Goal: Feedback & Contribution: Leave review/rating

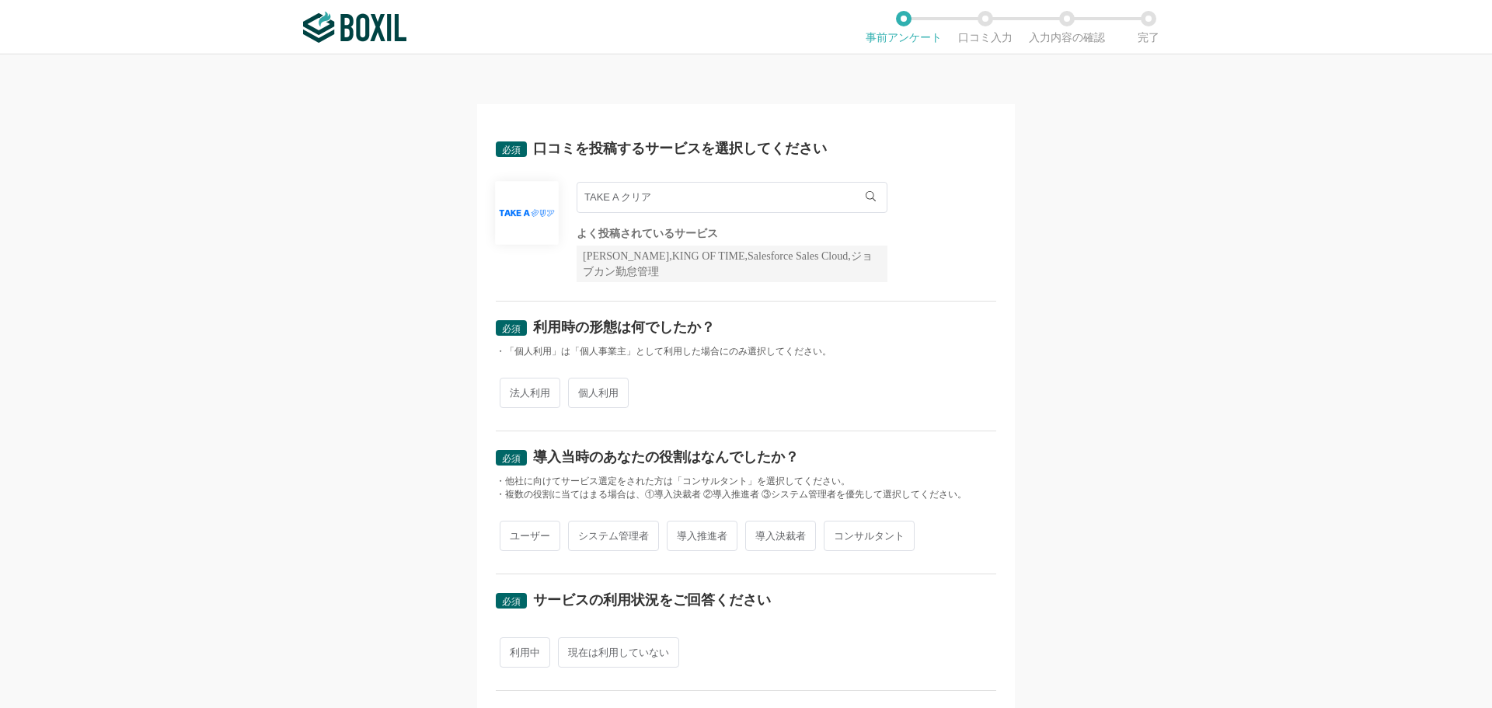
click at [520, 386] on span "法人利用" at bounding box center [530, 393] width 61 height 30
click at [514, 386] on input "法人利用" at bounding box center [509, 385] width 10 height 10
radio input "true"
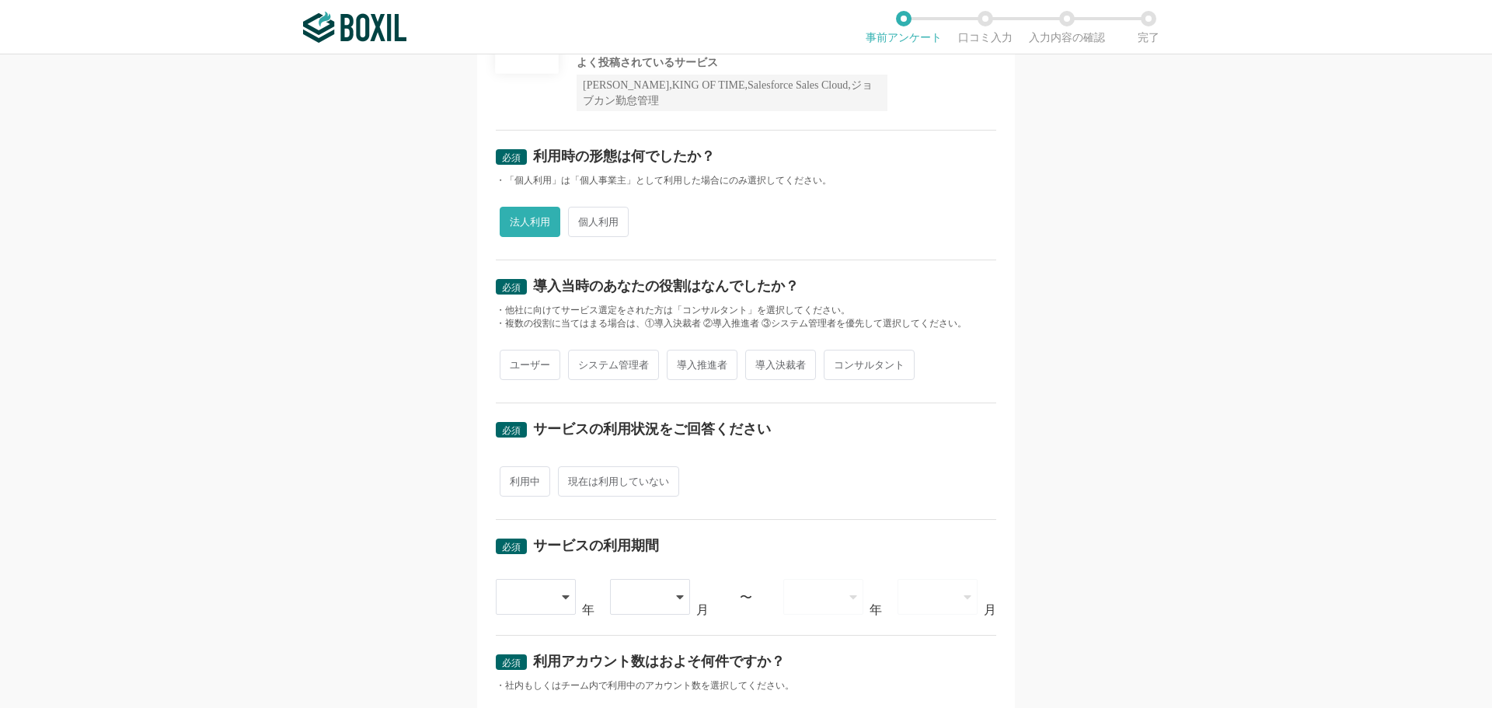
scroll to position [176, 0]
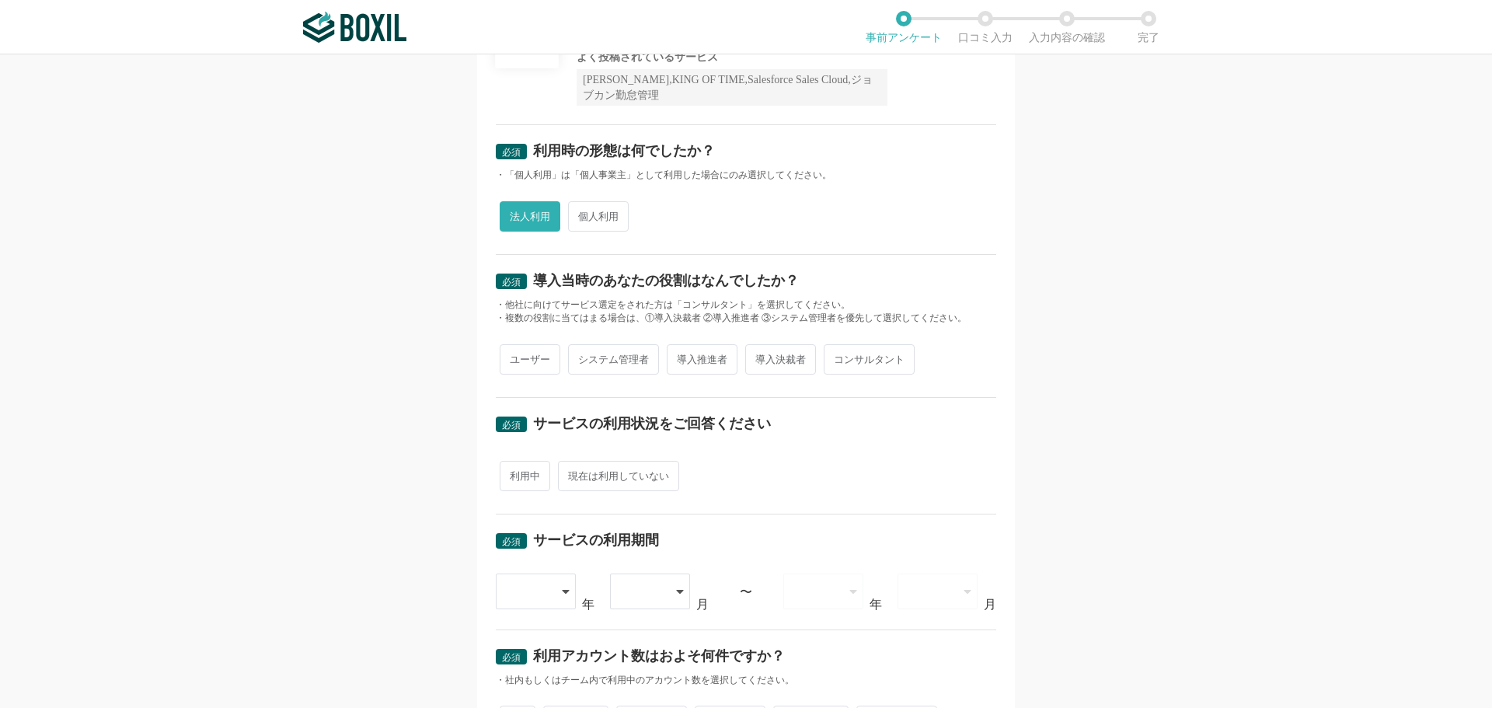
click at [521, 384] on div "必須 導入当時のあなたの役割はなんでしたか？ ・他社に向けてサービス選定をされた方は「コンサルタント」を選択してください。 ・複数の役割に当てはまる場合は、①…" at bounding box center [746, 326] width 501 height 143
click at [525, 369] on span "ユーザー" at bounding box center [530, 359] width 61 height 30
click at [514, 357] on input "ユーザー" at bounding box center [509, 352] width 10 height 10
radio input "true"
click at [527, 471] on span "利用中" at bounding box center [525, 476] width 51 height 30
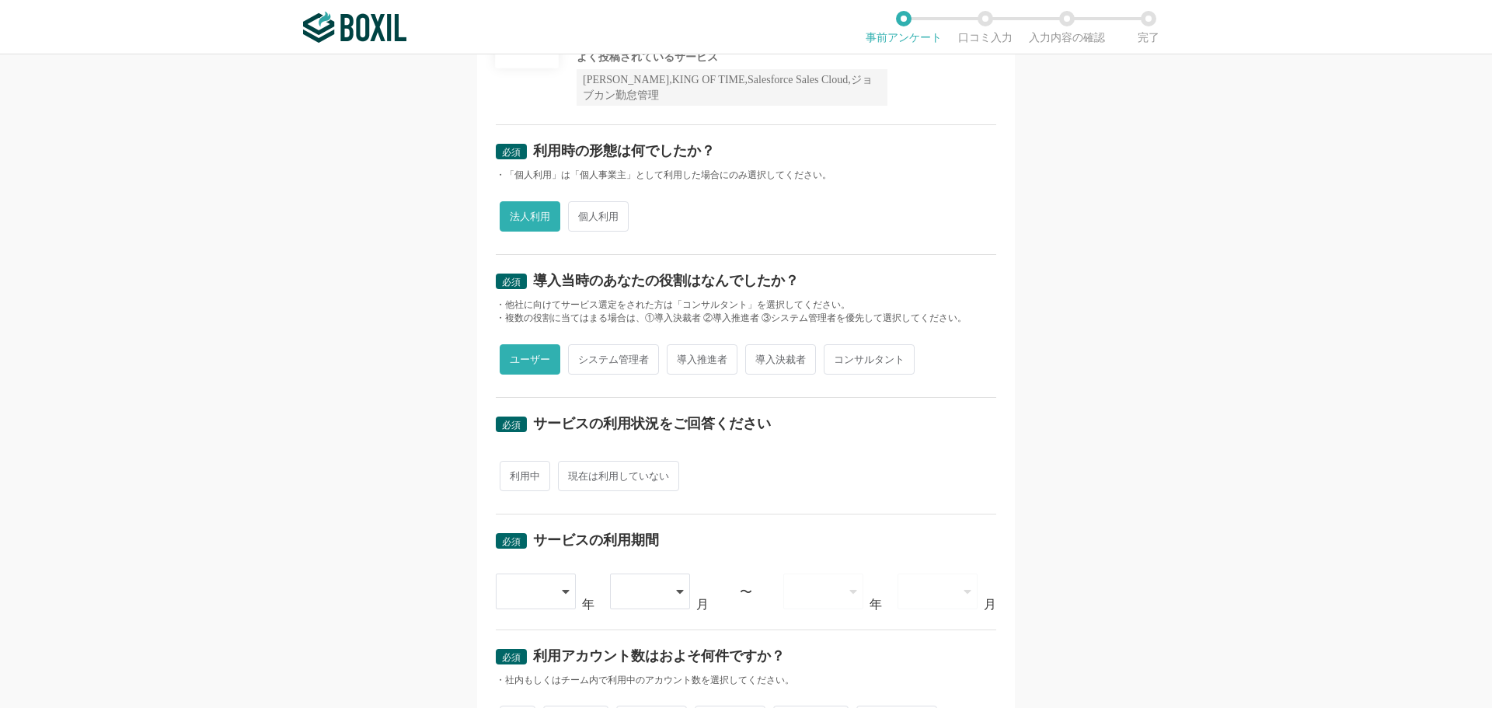
click at [514, 471] on input "利用中" at bounding box center [509, 468] width 10 height 10
radio input "true"
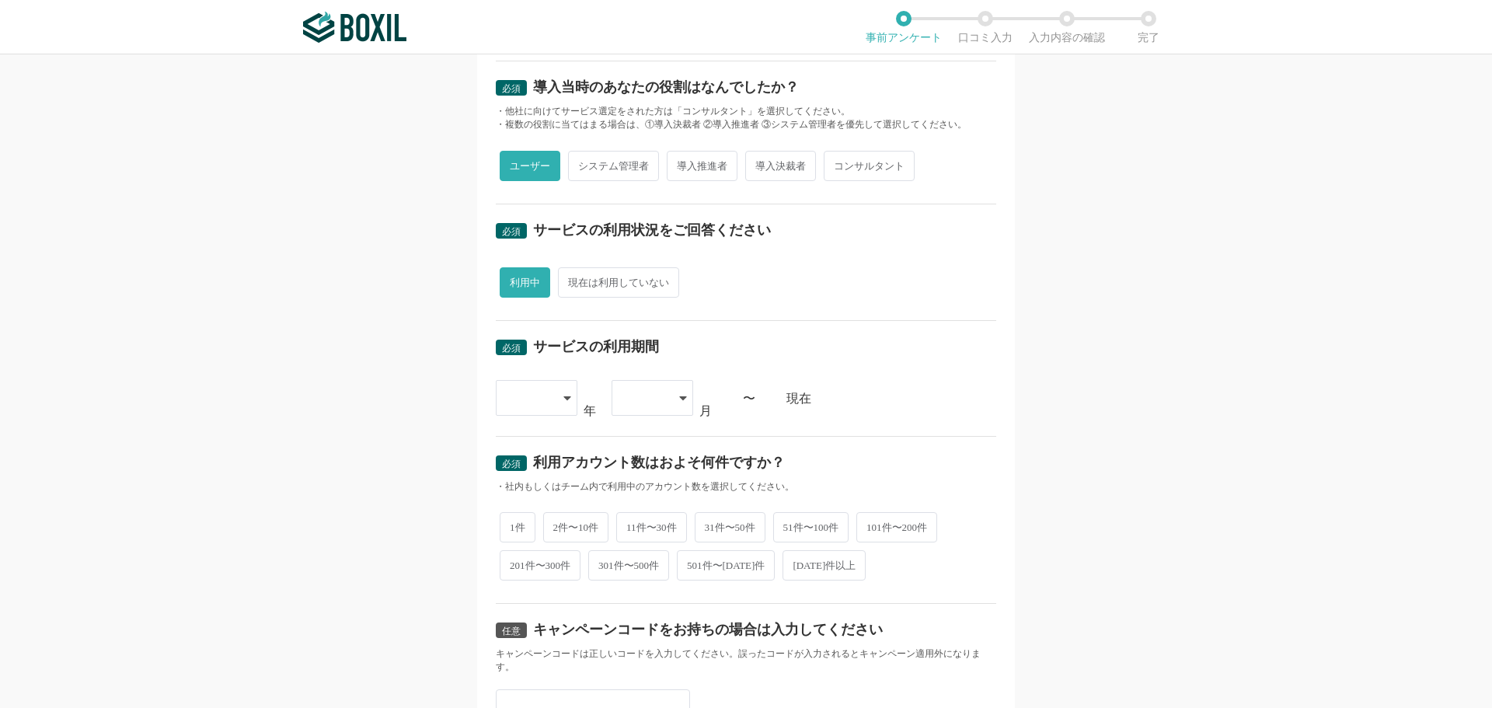
scroll to position [376, 0]
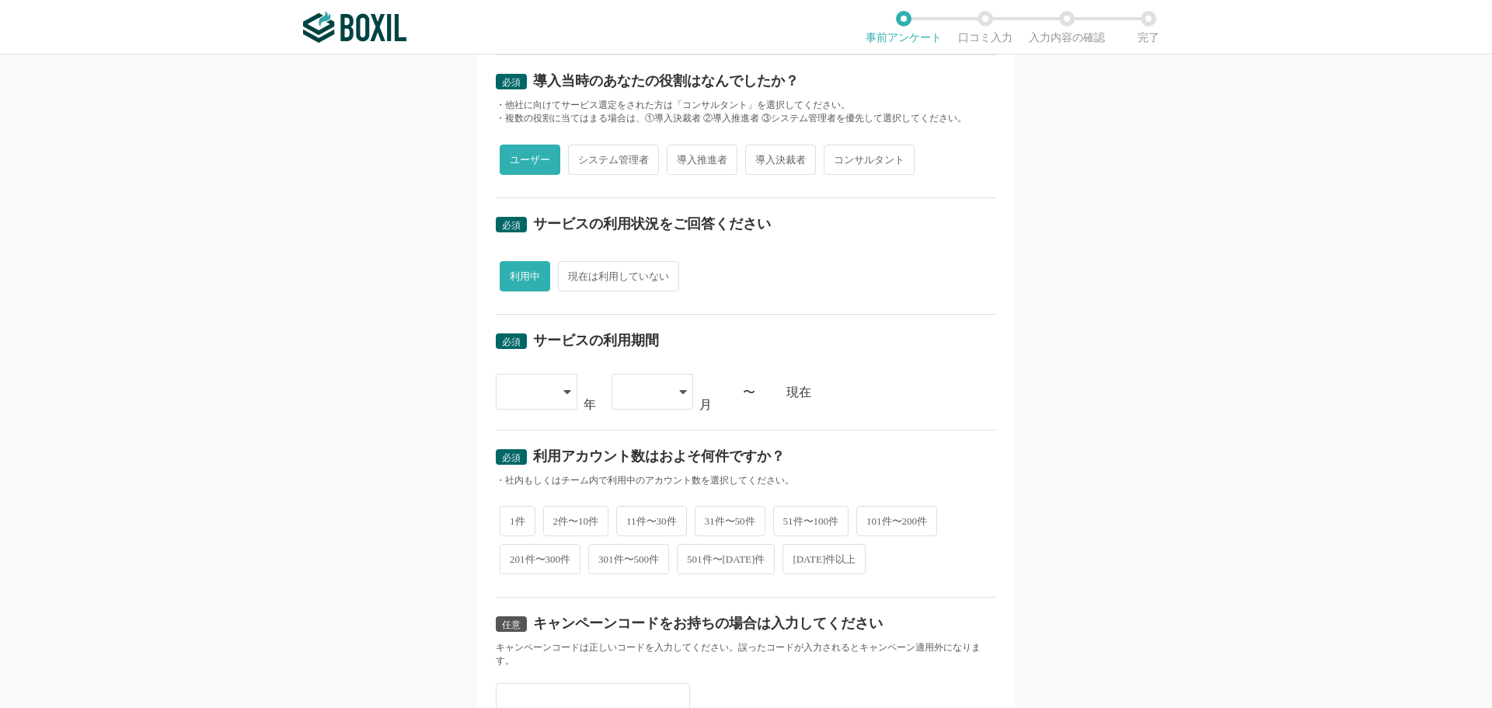
click at [553, 376] on div at bounding box center [537, 392] width 82 height 36
click at [542, 425] on li "[DATE]" at bounding box center [537, 435] width 82 height 37
click at [647, 396] on div at bounding box center [645, 392] width 46 height 34
click at [539, 389] on div "[DATE]" at bounding box center [529, 392] width 46 height 34
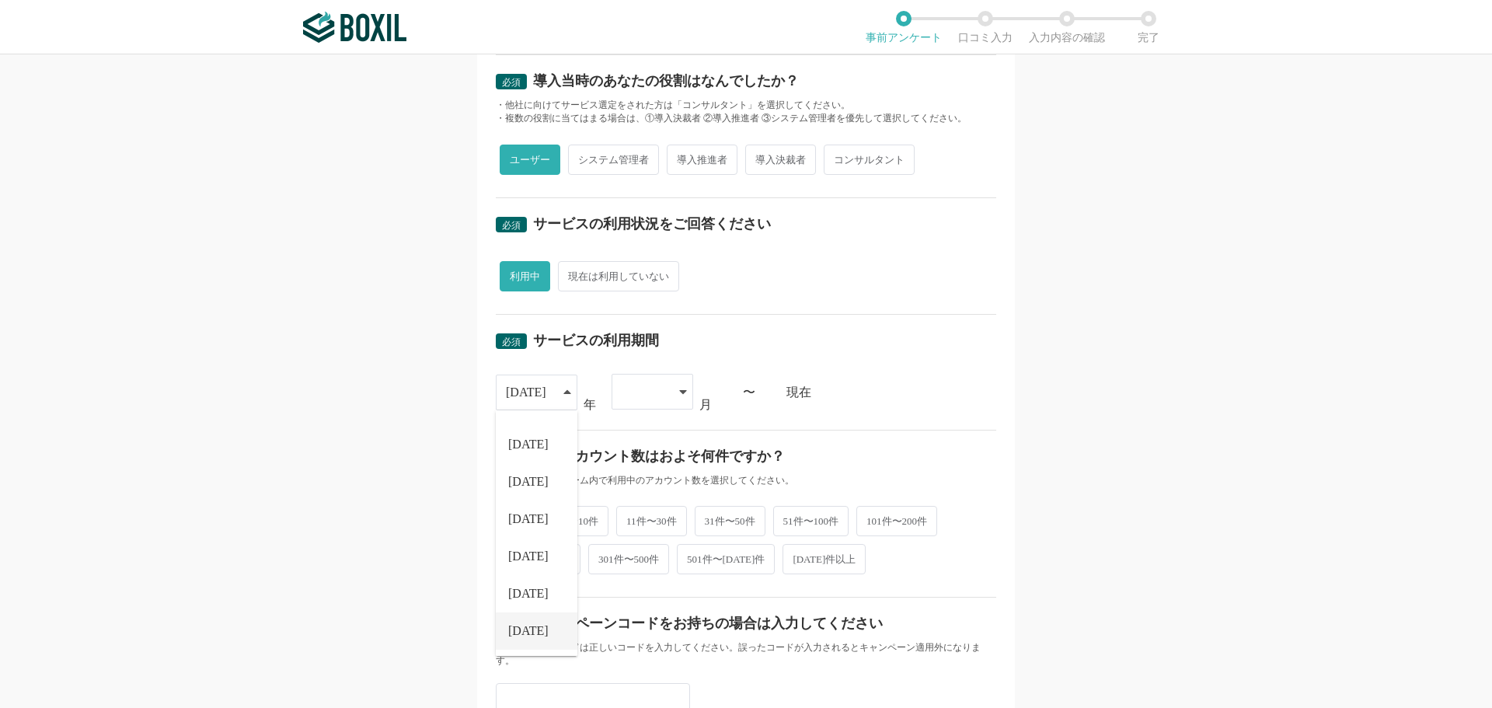
click at [526, 626] on span "[DATE]" at bounding box center [528, 631] width 40 height 12
click at [636, 392] on div at bounding box center [645, 392] width 46 height 34
click at [639, 630] on li "10" at bounding box center [653, 631] width 82 height 37
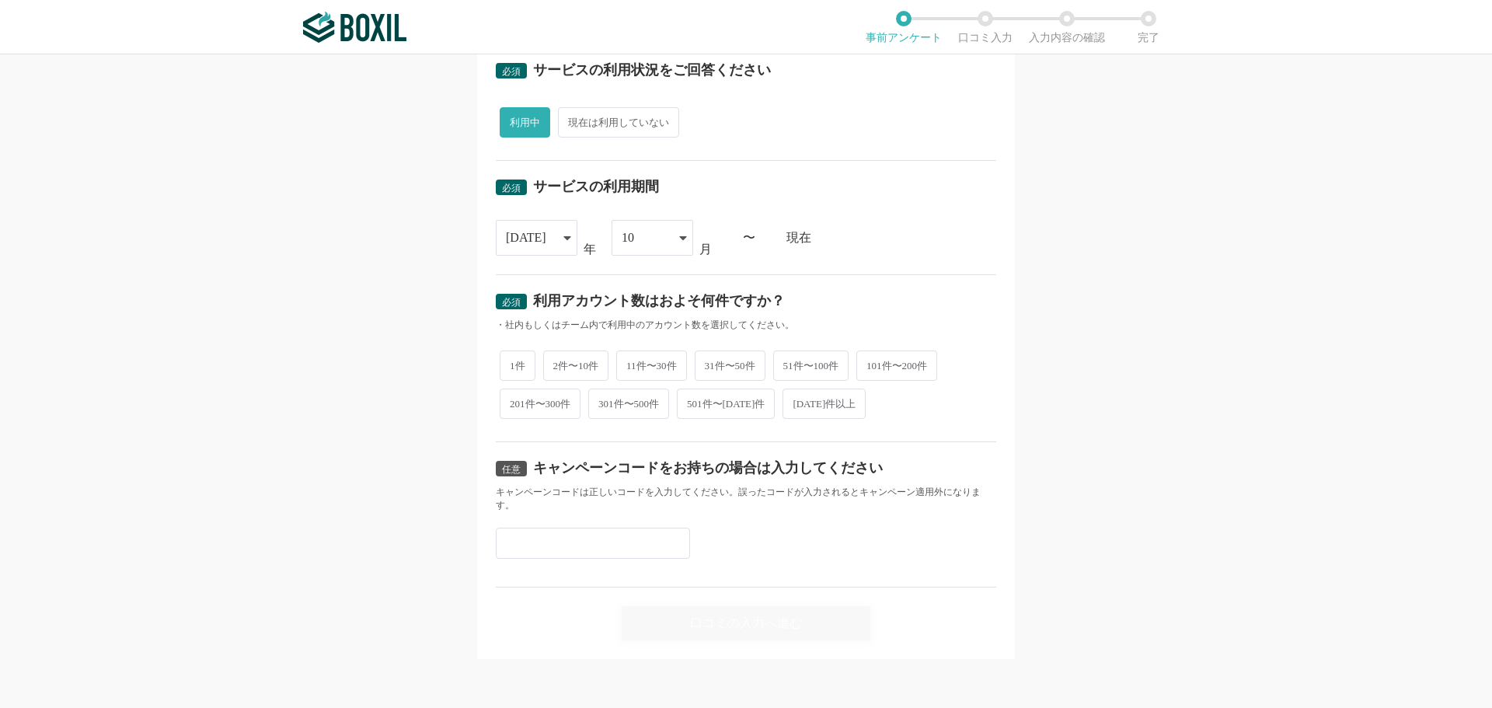
scroll to position [531, 0]
click at [644, 361] on span "11件〜30件" at bounding box center [651, 365] width 71 height 30
click at [630, 361] on input "11件〜30件" at bounding box center [625, 357] width 10 height 10
radio input "true"
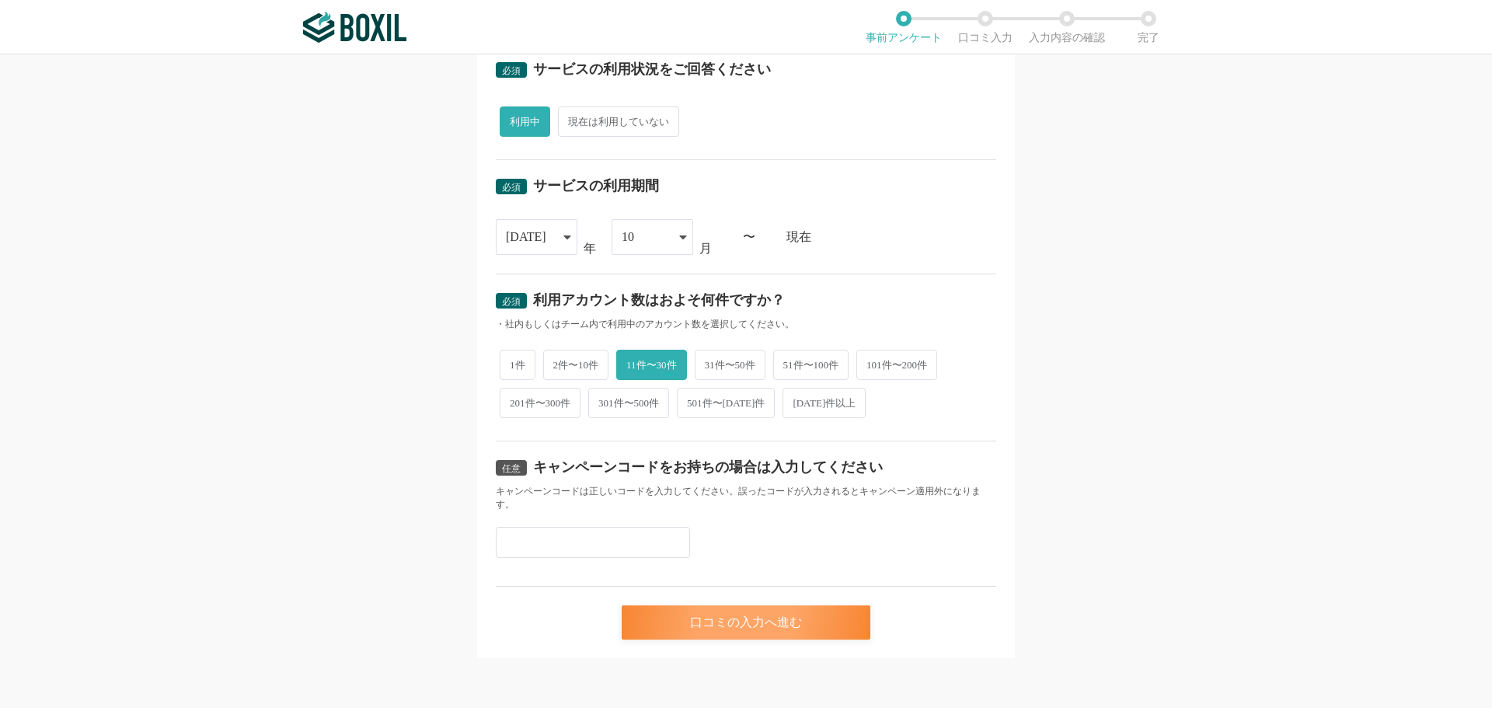
click at [682, 625] on div "口コミの入力へ進む" at bounding box center [746, 622] width 249 height 34
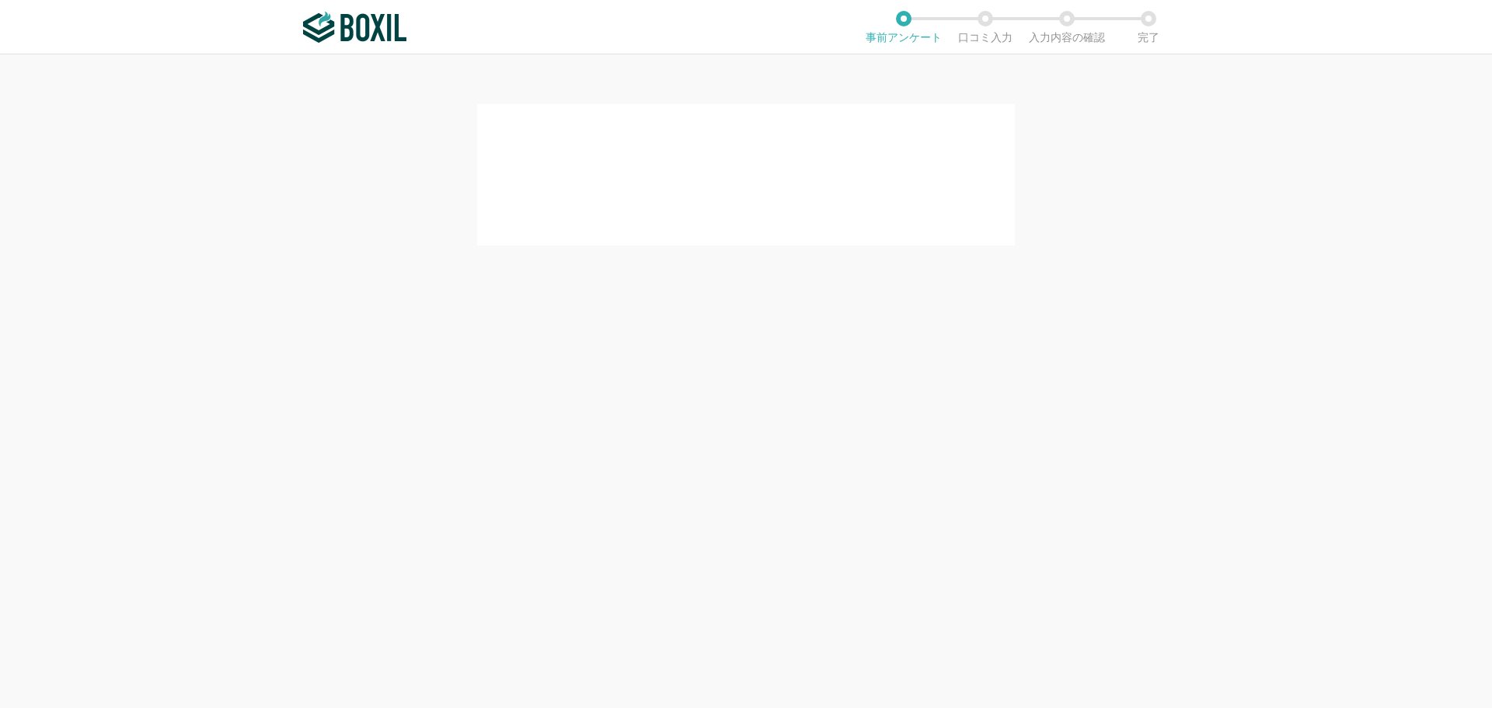
scroll to position [0, 0]
